Goal: Task Accomplishment & Management: Use online tool/utility

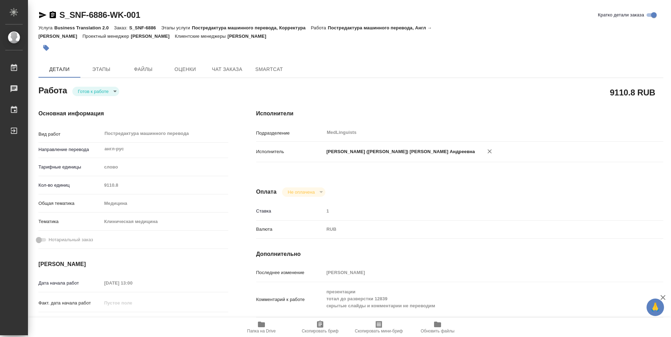
click at [273, 326] on span "Папка на Drive" at bounding box center [261, 326] width 50 height 13
click at [118, 85] on body "🙏 .cls-1 fill:#fff; AWATERA Vasileva Alexandra Работы 0 Чаты График Выйти S_SNF…" at bounding box center [335, 168] width 671 height 337
click at [107, 95] on li "Выполнен" at bounding box center [95, 95] width 47 height 12
type textarea "x"
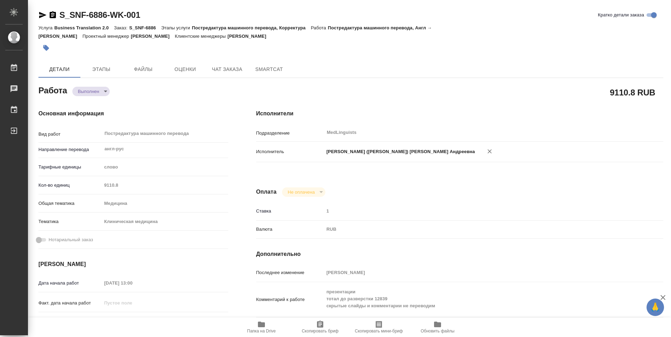
type textarea "x"
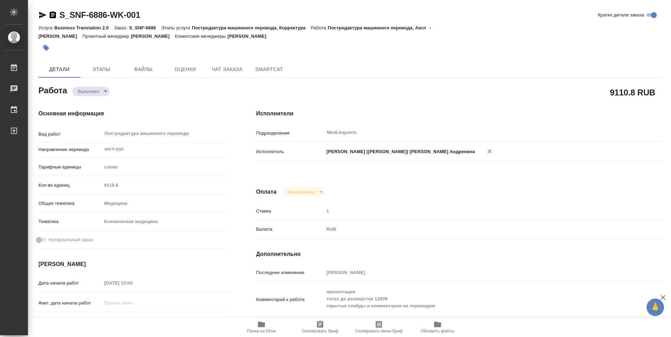
type textarea "x"
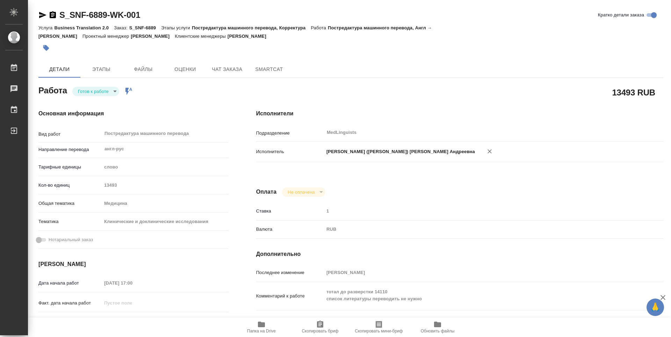
type textarea "x"
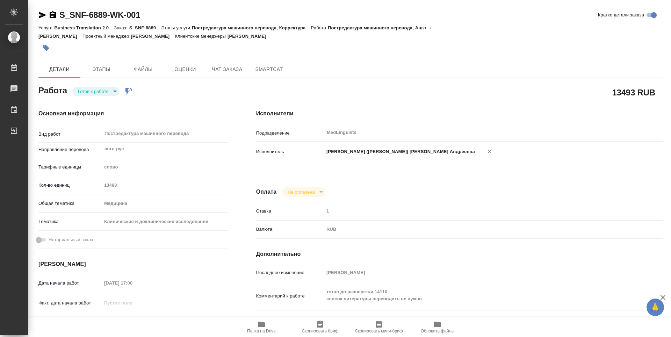
type textarea "x"
